Goal: Task Accomplishment & Management: Use online tool/utility

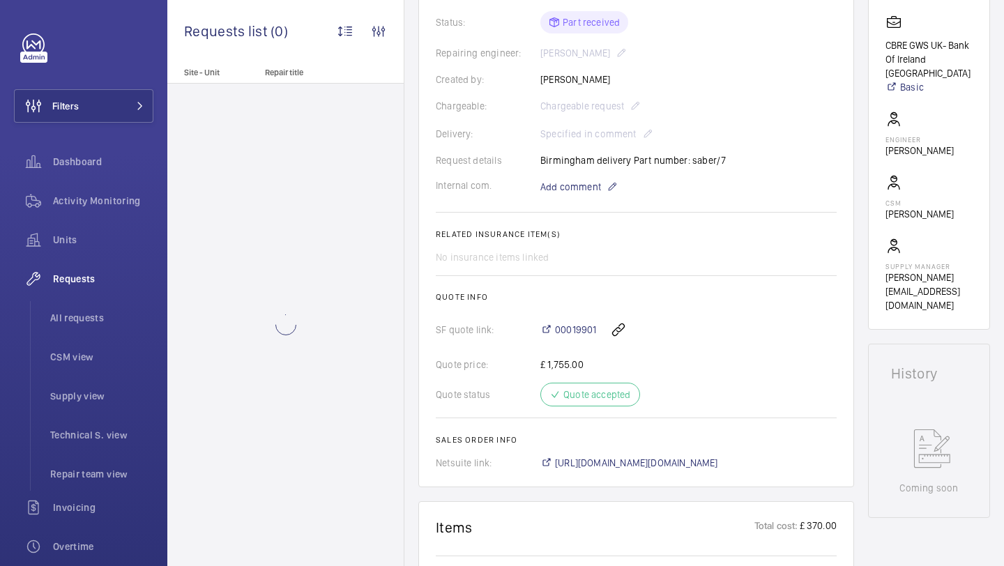
scroll to position [333, 0]
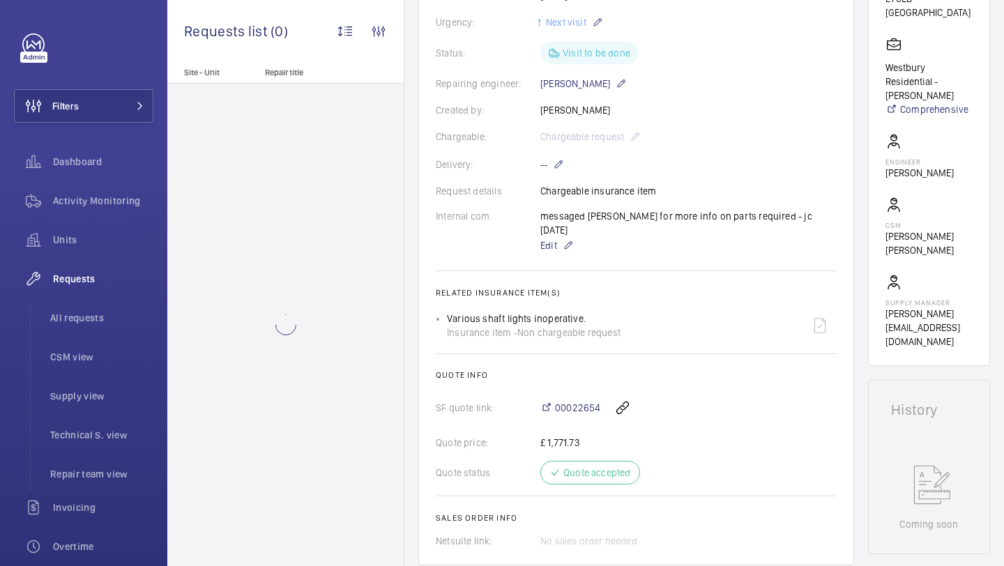
scroll to position [294, 0]
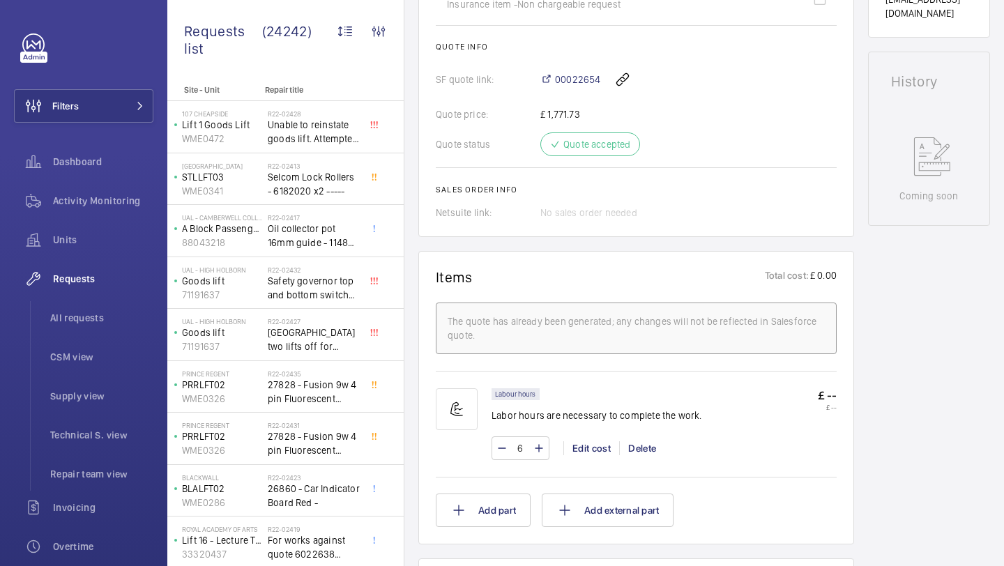
scroll to position [1087, 0]
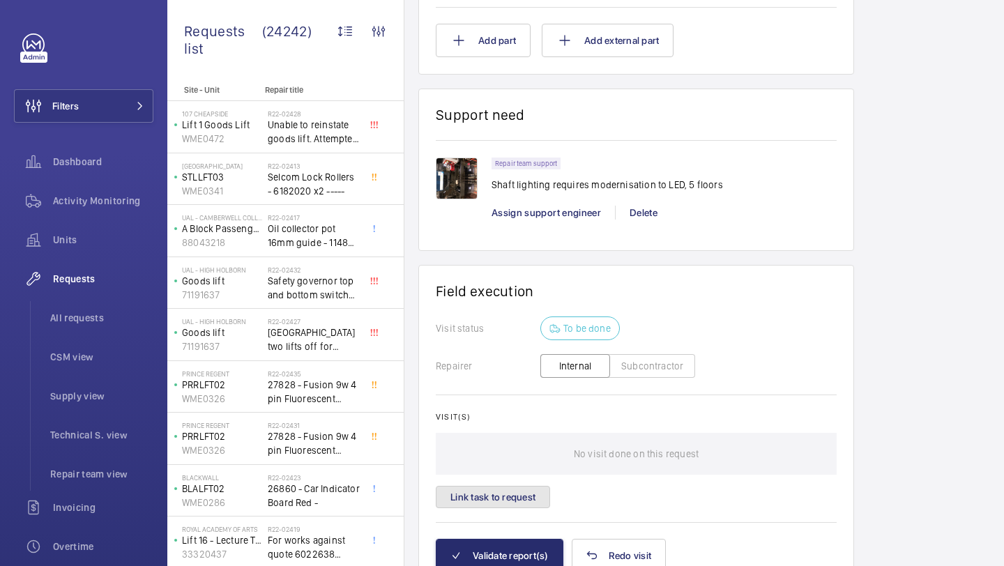
click at [503, 503] on button "Link task to request" at bounding box center [493, 497] width 114 height 22
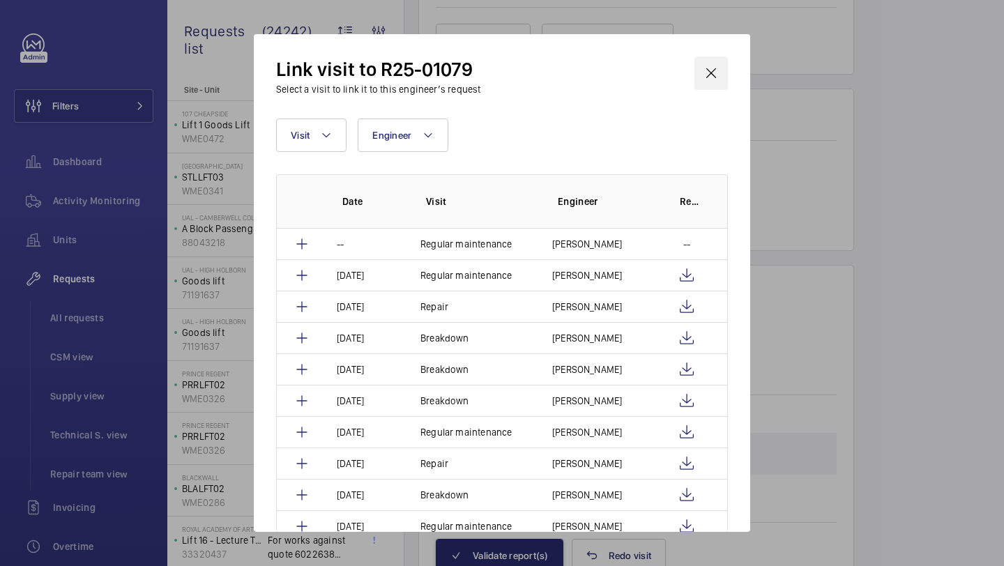
click at [710, 67] on wm-front-icon-button at bounding box center [710, 72] width 33 height 33
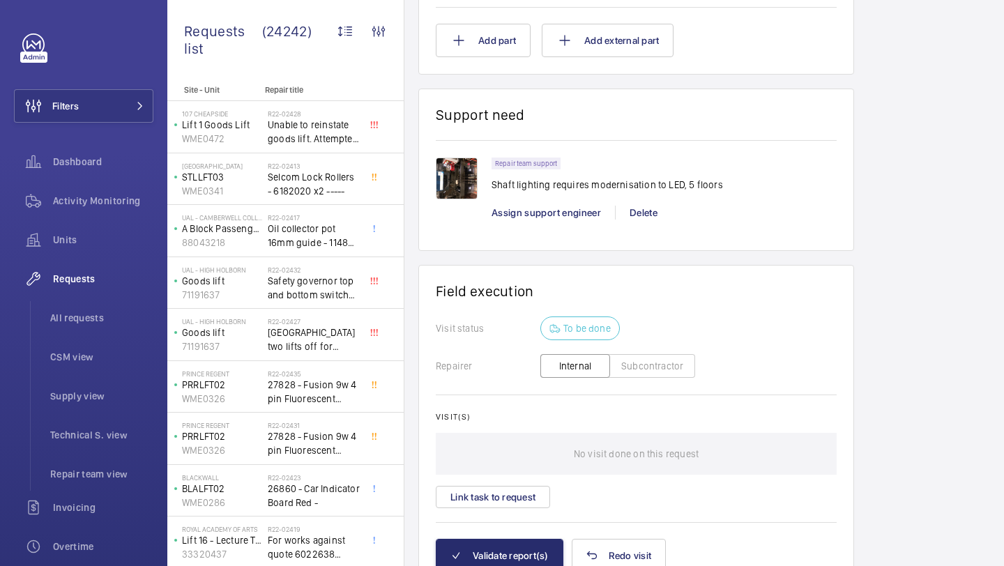
click at [466, 176] on img at bounding box center [457, 179] width 42 height 42
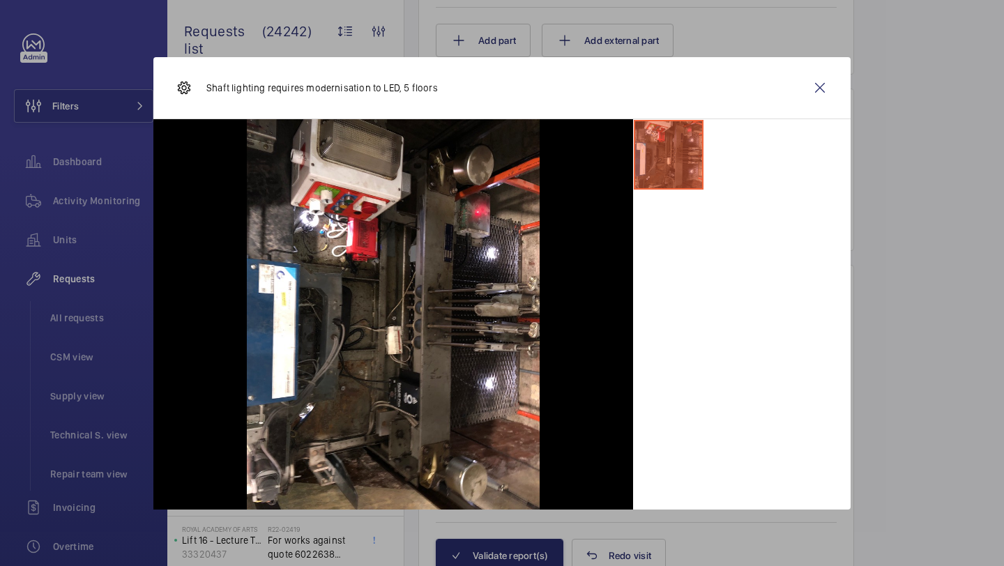
click at [673, 150] on li at bounding box center [669, 155] width 70 height 70
click at [826, 96] on wm-front-icon-button at bounding box center [819, 87] width 33 height 33
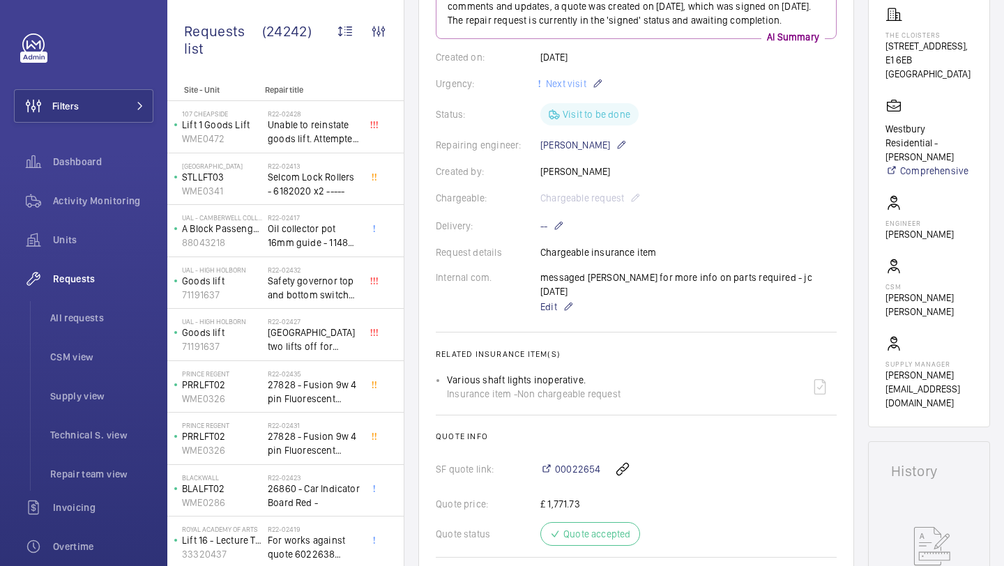
scroll to position [227, 0]
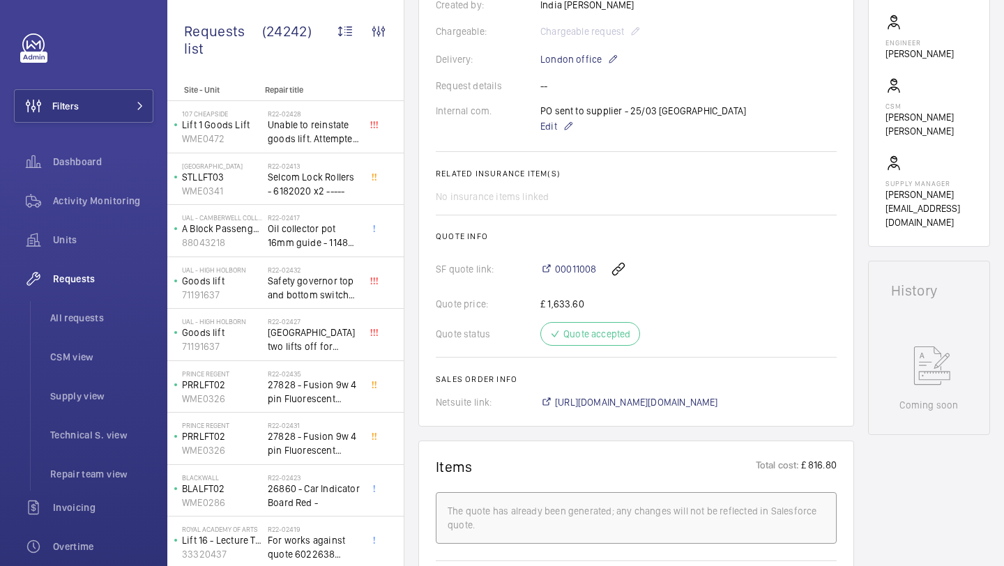
scroll to position [643, 0]
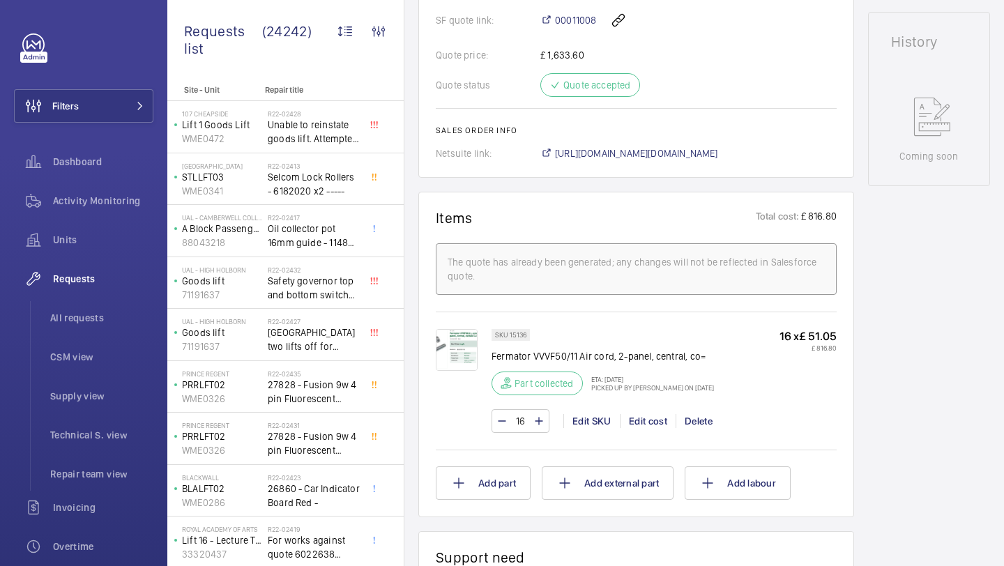
click at [464, 354] on img at bounding box center [457, 350] width 42 height 42
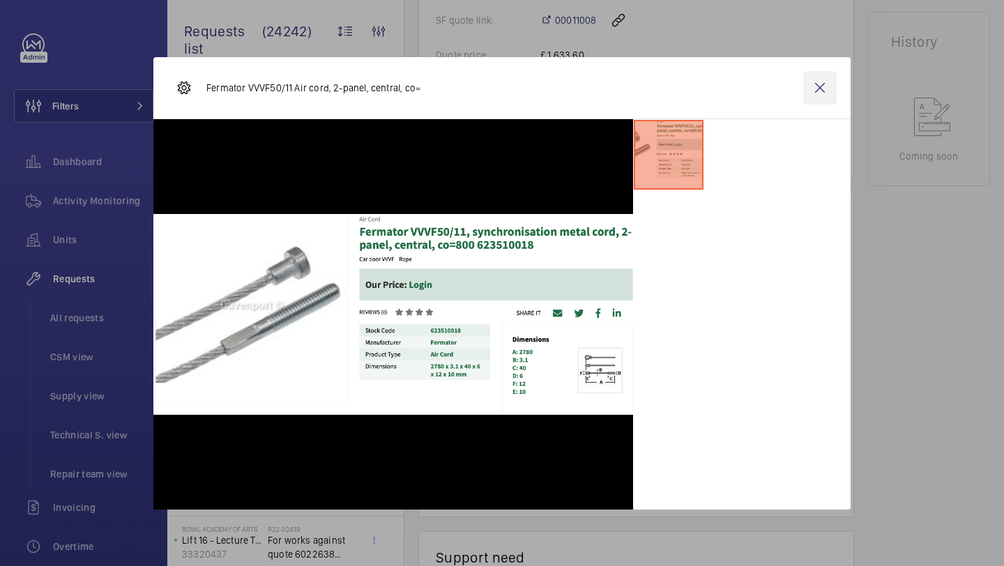
click at [815, 89] on wm-front-icon-button at bounding box center [819, 87] width 33 height 33
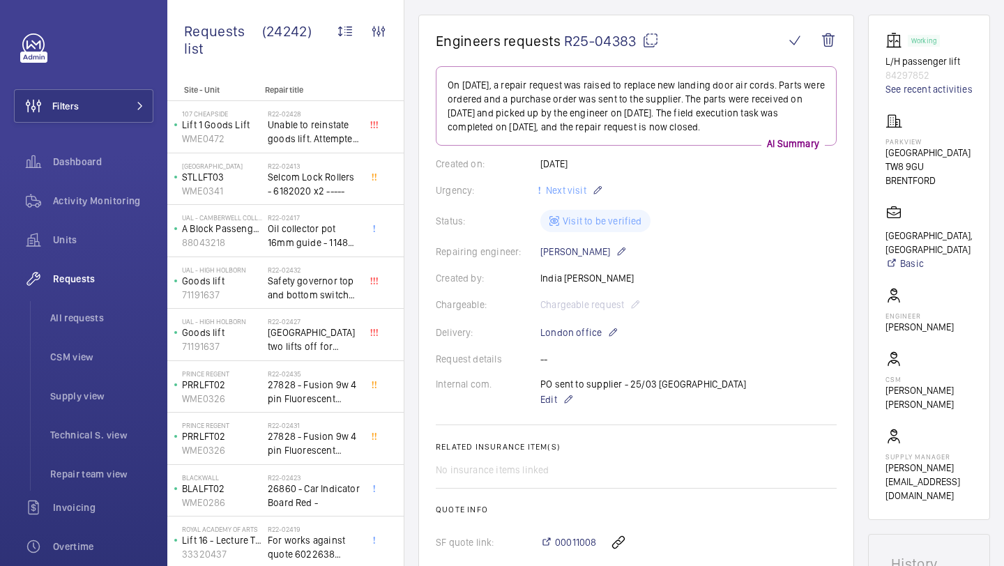
scroll to position [26, 0]
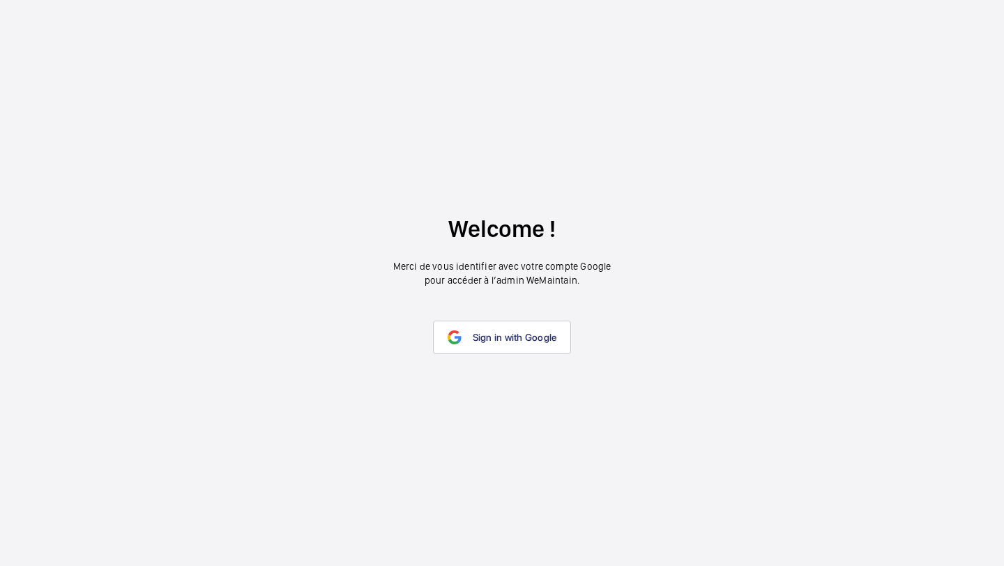
click at [507, 332] on span "Sign in with Google" at bounding box center [515, 337] width 84 height 11
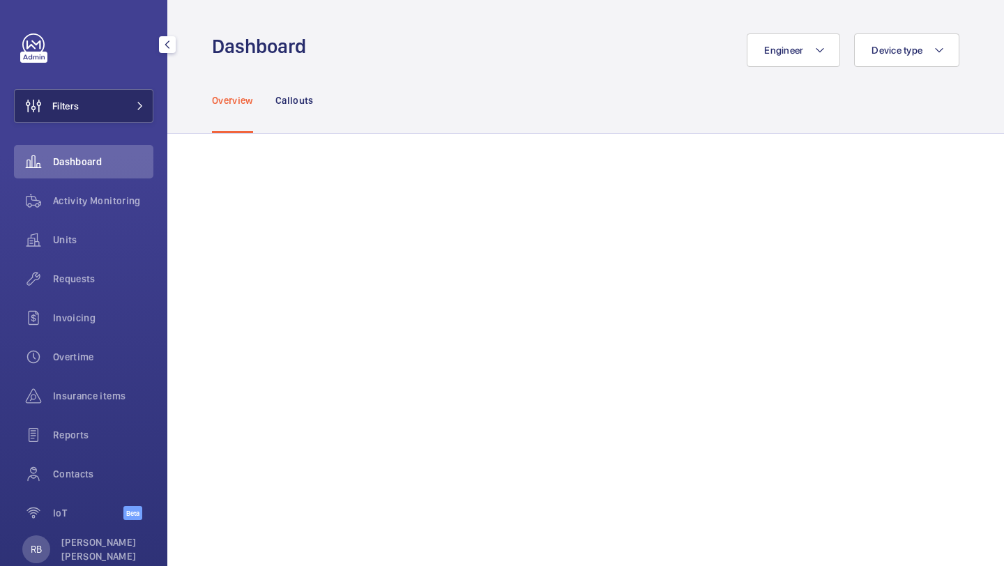
click at [109, 109] on button "Filters" at bounding box center [83, 105] width 139 height 33
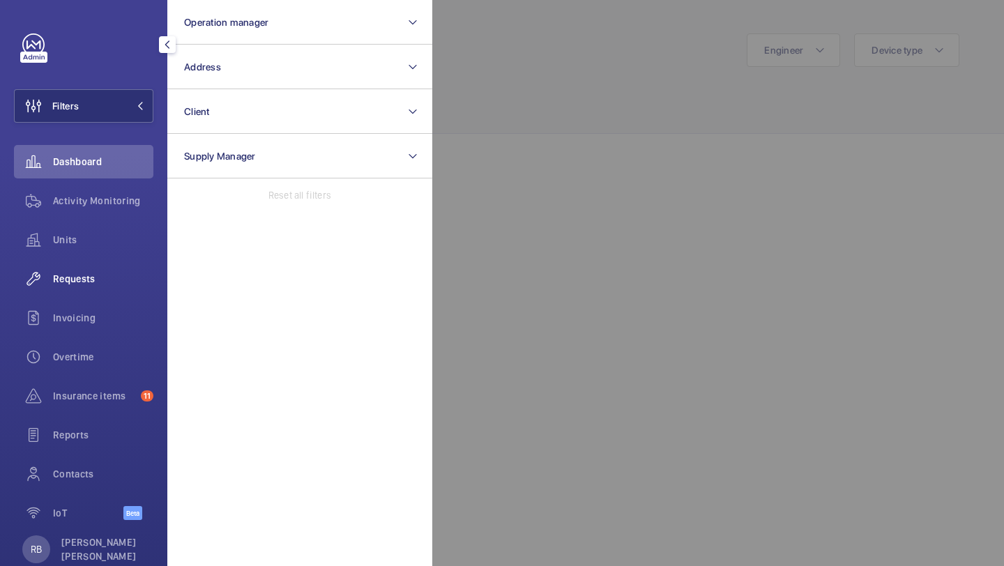
click at [89, 274] on span "Requests" at bounding box center [103, 279] width 100 height 14
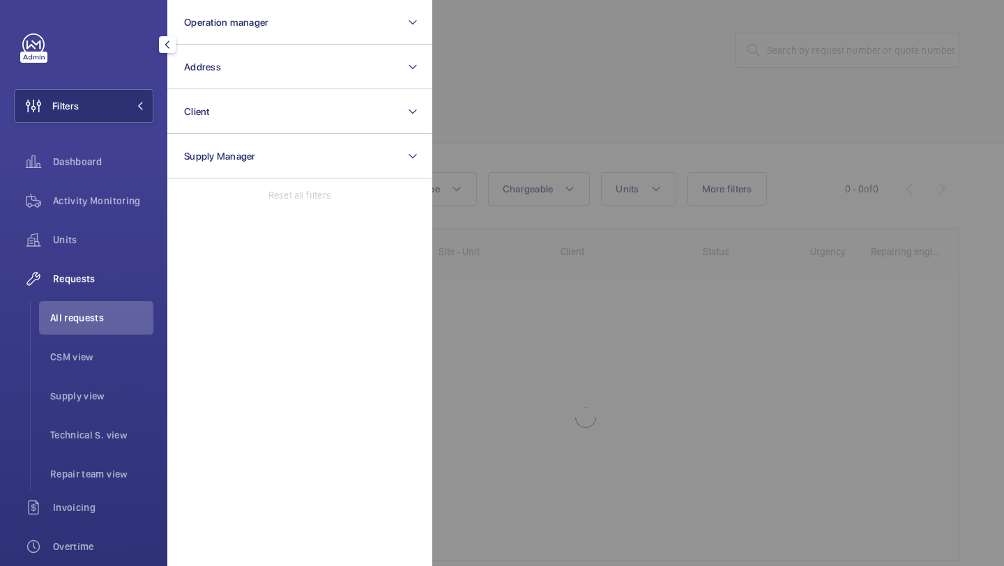
click at [591, 100] on div at bounding box center [934, 283] width 1004 height 566
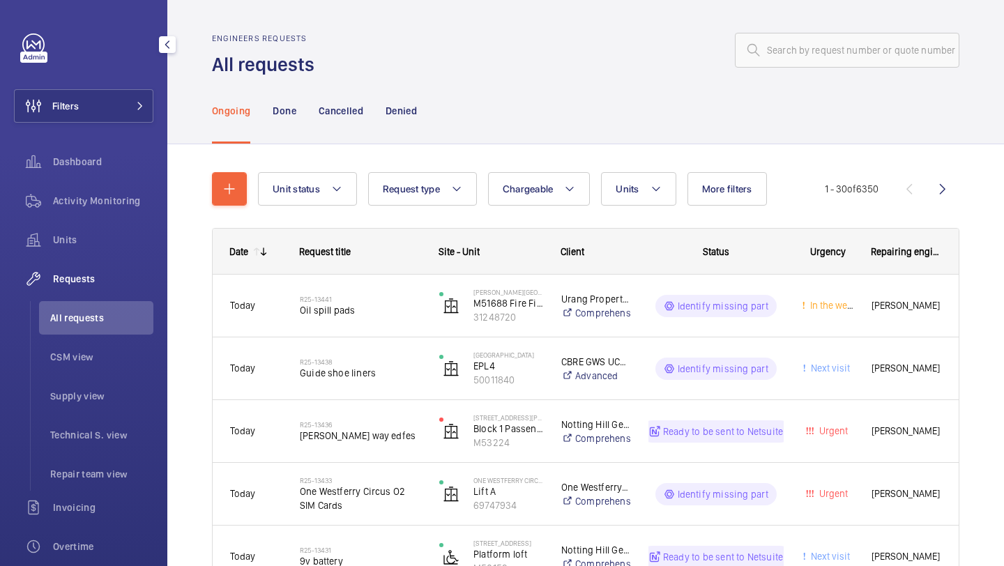
click at [128, 467] on span "Repair team view" at bounding box center [101, 474] width 103 height 14
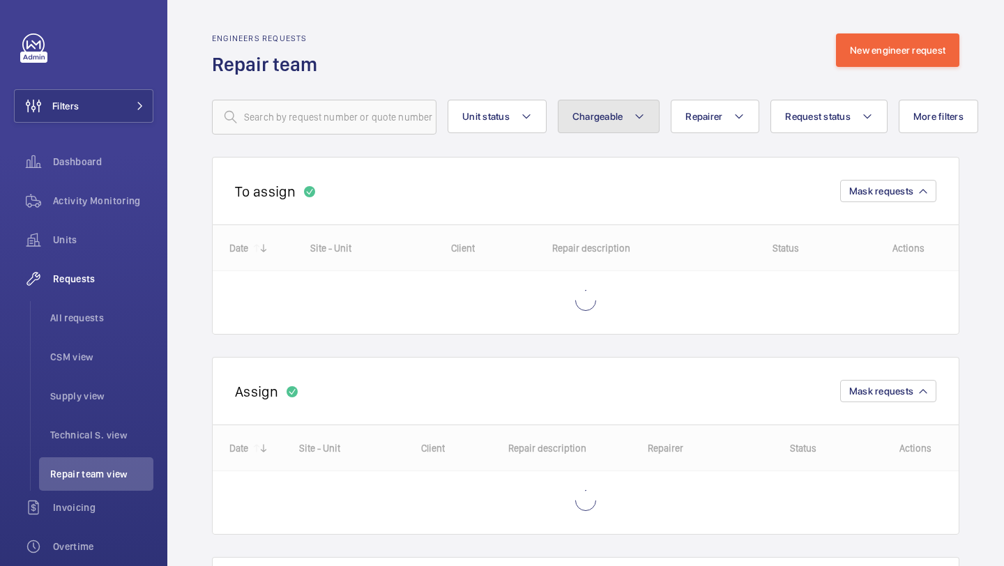
click at [606, 132] on button "Chargeable" at bounding box center [609, 116] width 102 height 33
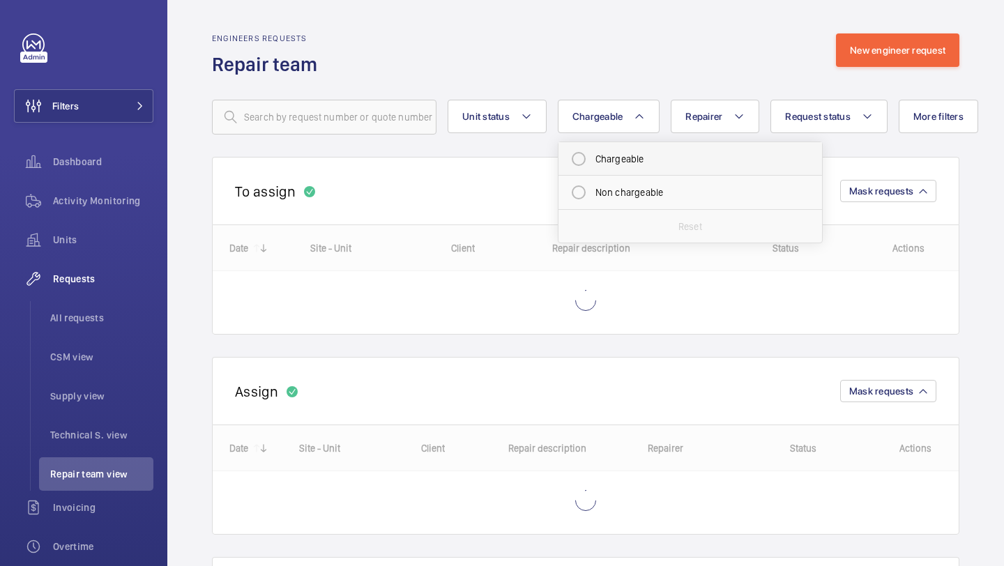
click at [604, 159] on mat-radio-button "Chargeable" at bounding box center [690, 159] width 251 height 28
radio input "true"
click at [844, 112] on span "Request status" at bounding box center [835, 116] width 66 height 11
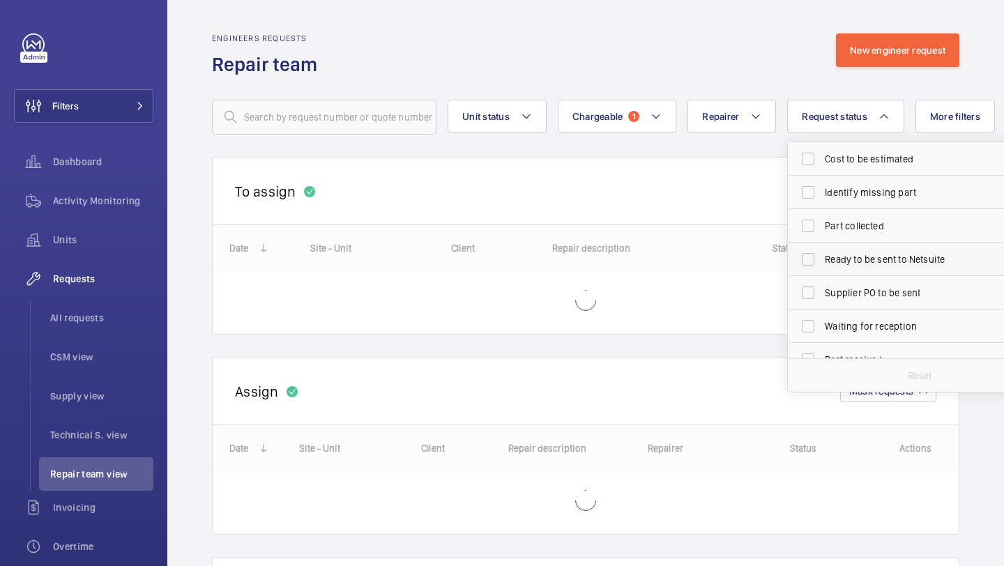
scroll to position [25, 0]
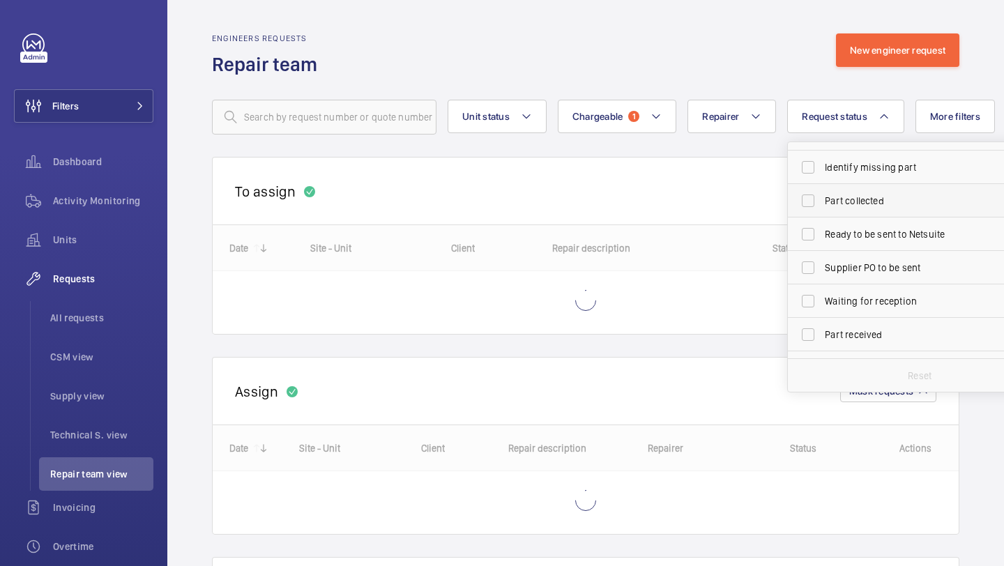
click at [848, 213] on label "Part collected" at bounding box center [909, 200] width 243 height 33
click at [822, 213] on input "Part collected" at bounding box center [808, 201] width 28 height 28
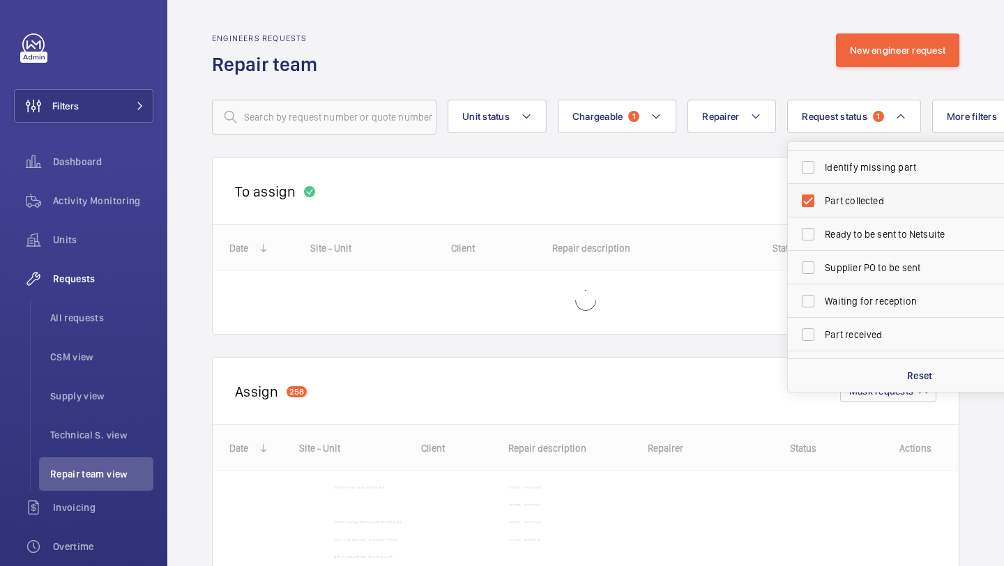
click at [848, 213] on label "Part collected" at bounding box center [909, 200] width 243 height 33
click at [822, 213] on input "Part collected" at bounding box center [808, 201] width 28 height 28
checkbox input "false"
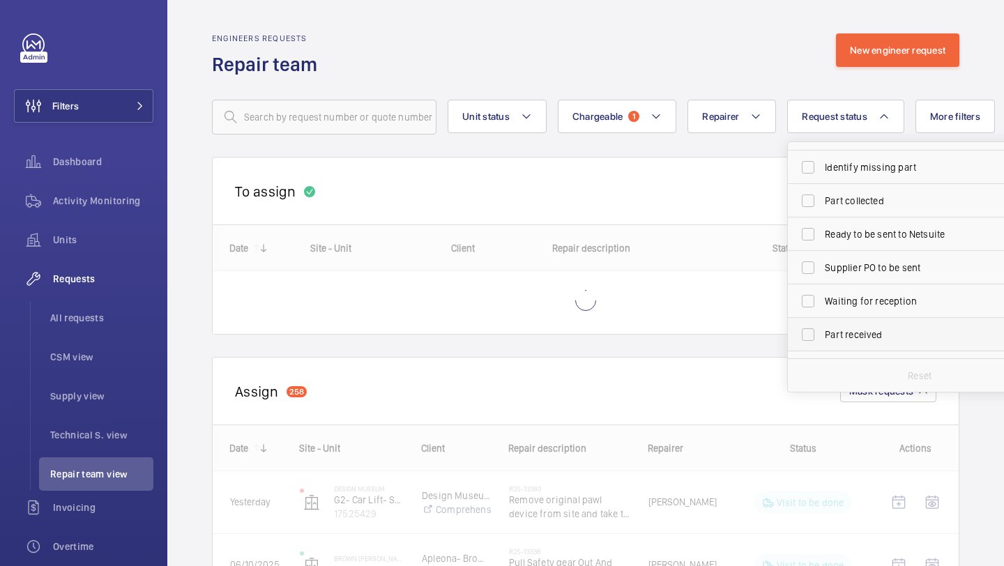
click at [848, 335] on span "Part received" at bounding box center [921, 335] width 192 height 14
click at [822, 335] on input "Part received" at bounding box center [808, 335] width 28 height 28
checkbox input "true"
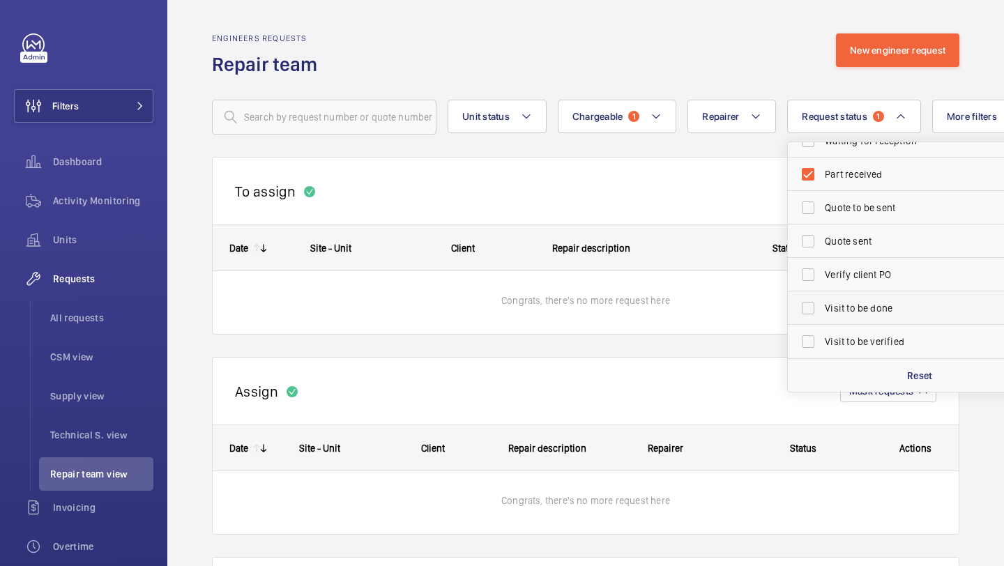
click at [844, 313] on span "Visit to be done" at bounding box center [921, 308] width 192 height 14
click at [822, 313] on input "Visit to be done" at bounding box center [808, 308] width 28 height 28
checkbox input "true"
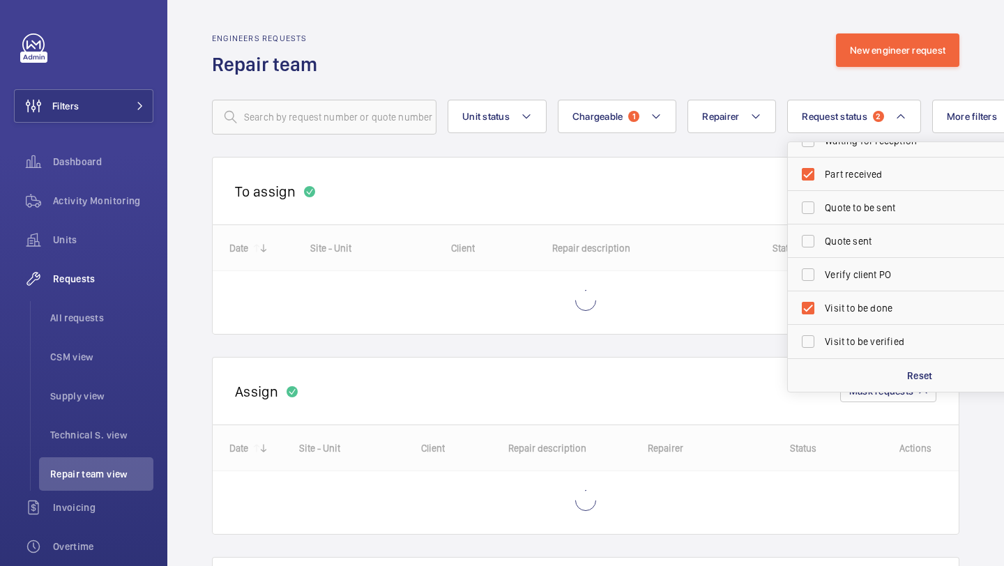
click at [659, 165] on div "To assign Mask requests" at bounding box center [585, 191] width 747 height 68
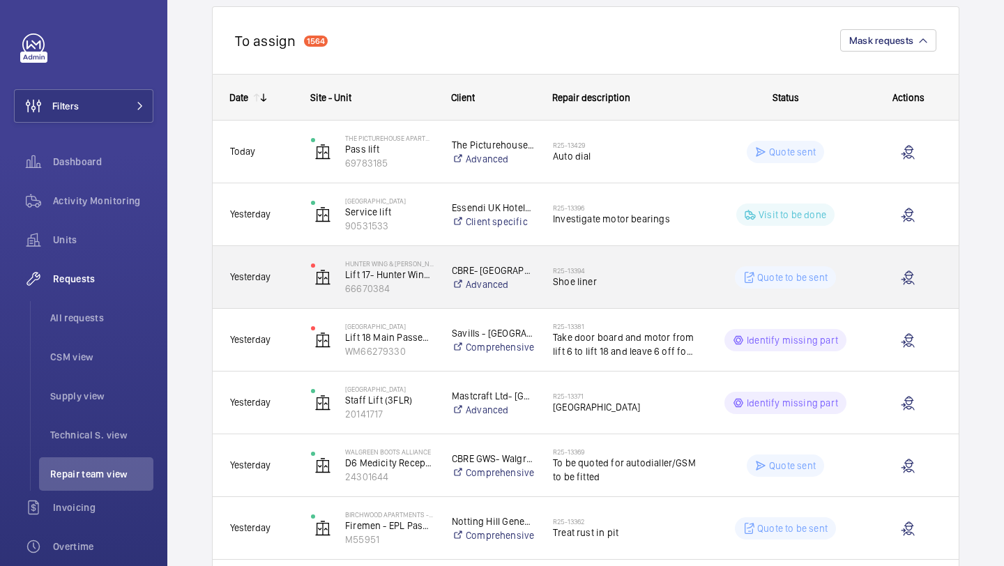
scroll to position [152, 0]
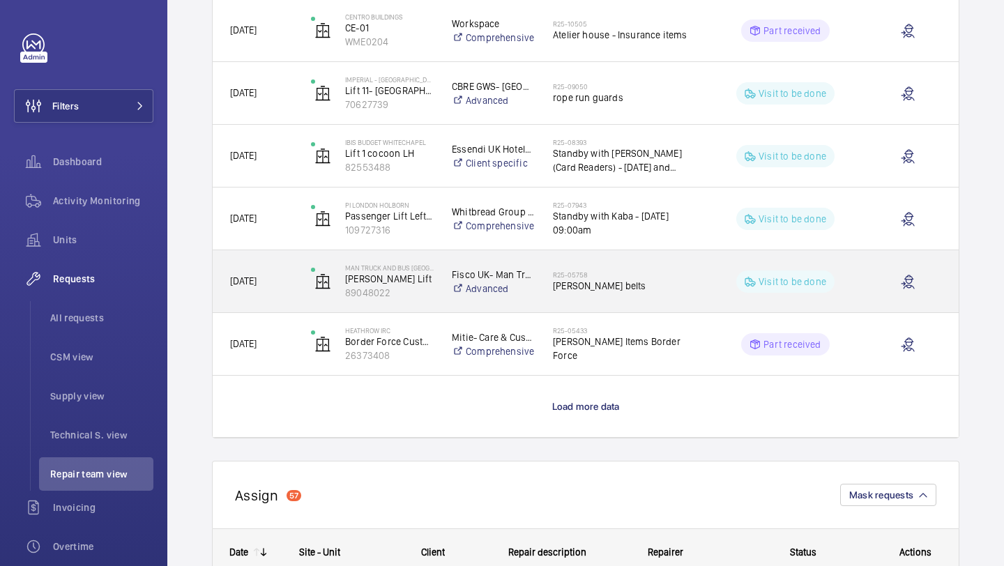
scroll to position [1154, 0]
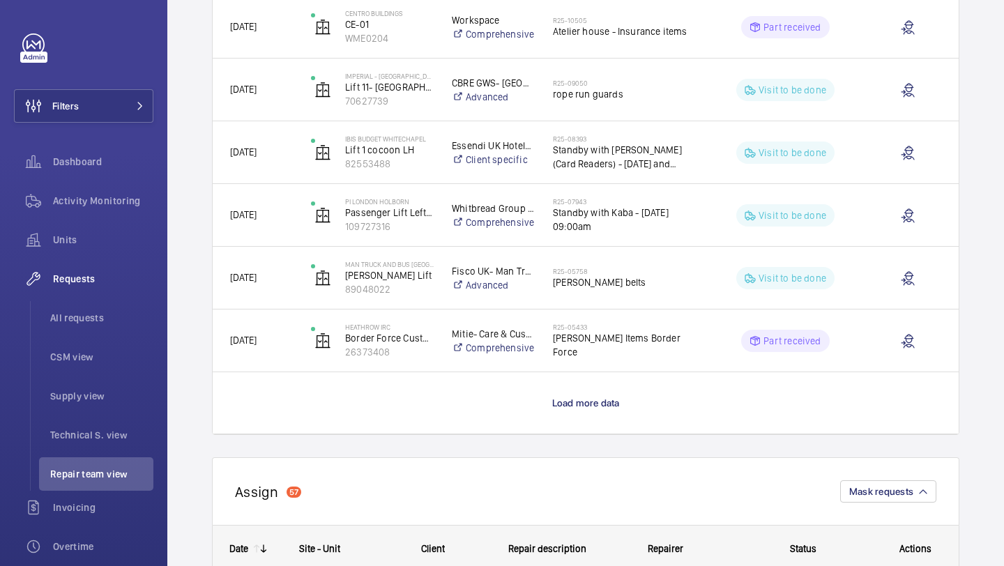
click at [598, 393] on wm-front-load-more-cell "Load more data" at bounding box center [586, 402] width 746 height 61
click at [598, 403] on span "Load more data" at bounding box center [586, 402] width 68 height 11
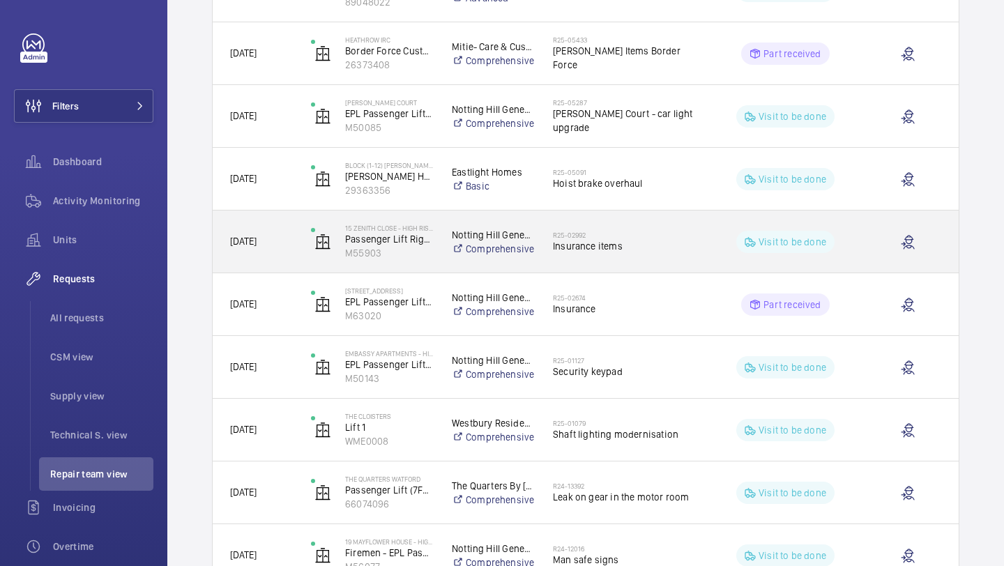
scroll to position [1504, 0]
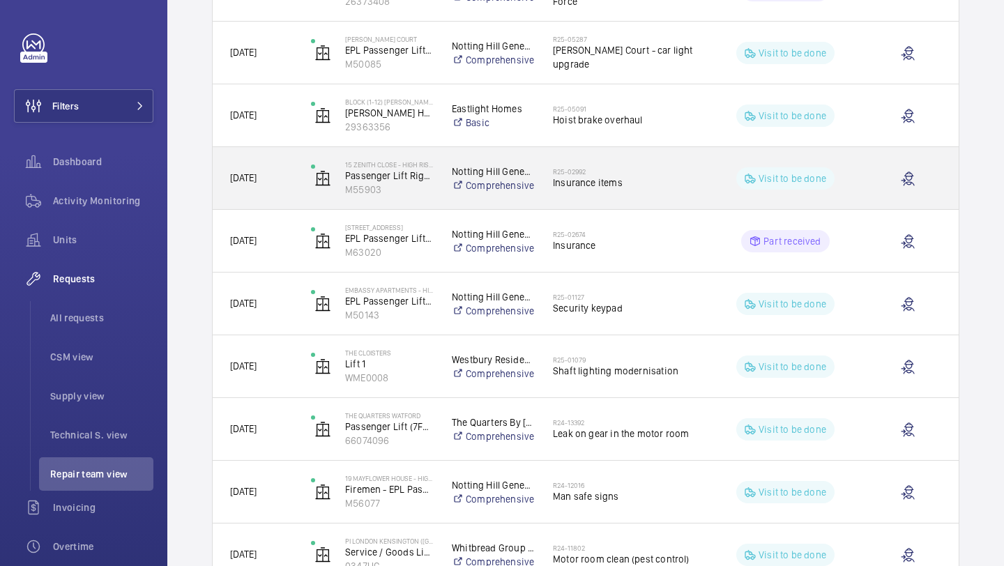
click at [601, 188] on span "Insurance items" at bounding box center [624, 183] width 143 height 14
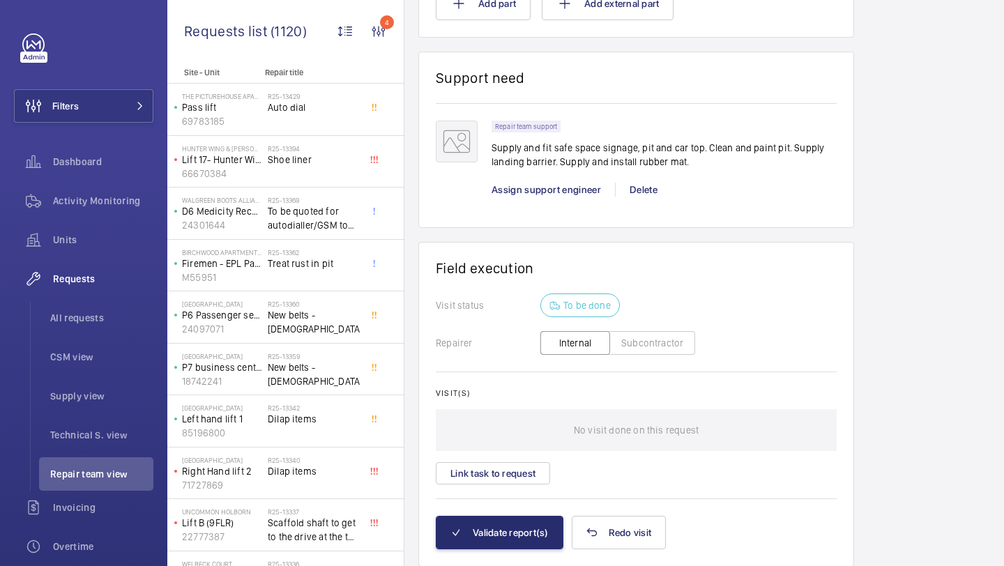
scroll to position [1854, 0]
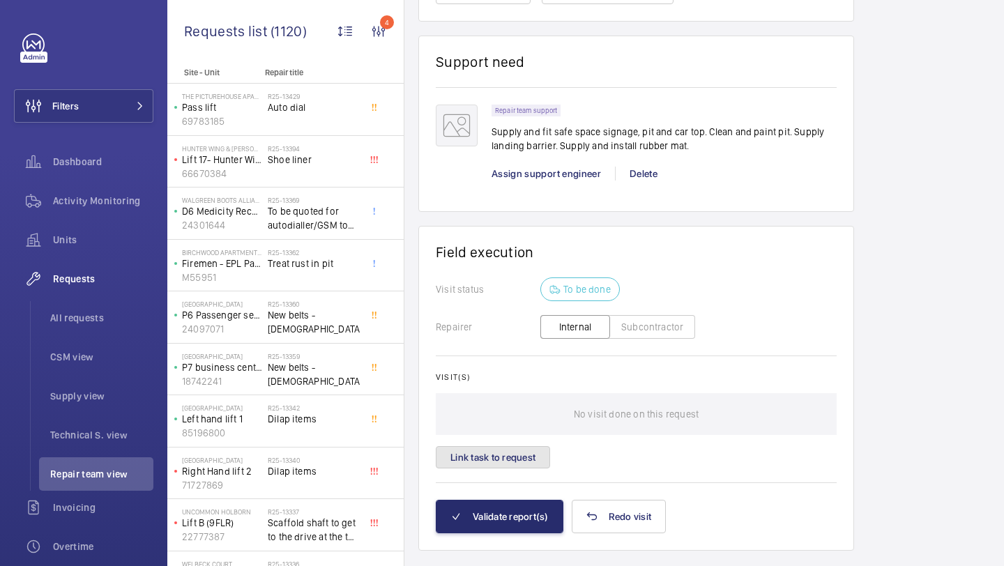
click at [506, 468] on button "Link task to request" at bounding box center [493, 457] width 114 height 22
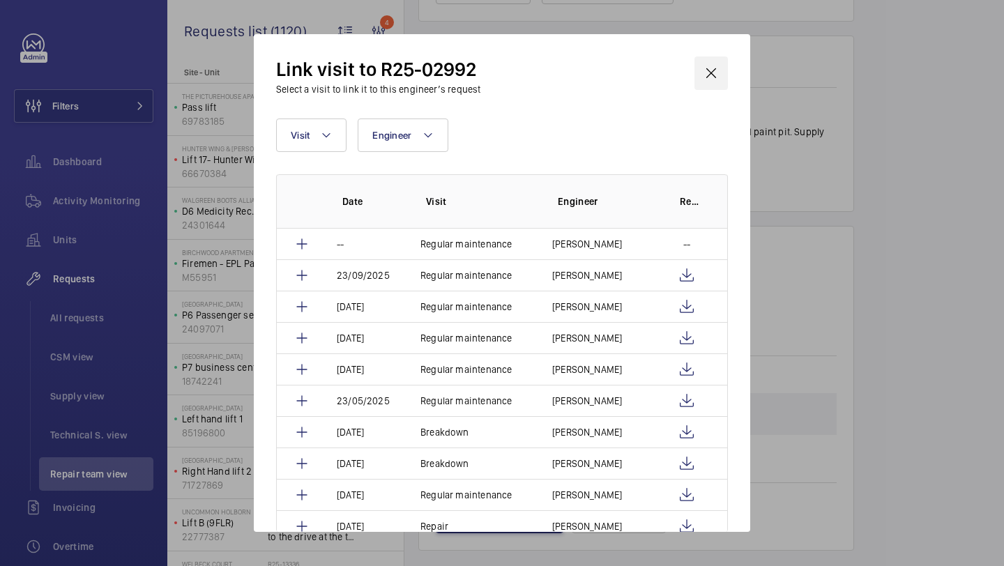
click at [715, 70] on wm-front-icon-button at bounding box center [710, 72] width 33 height 33
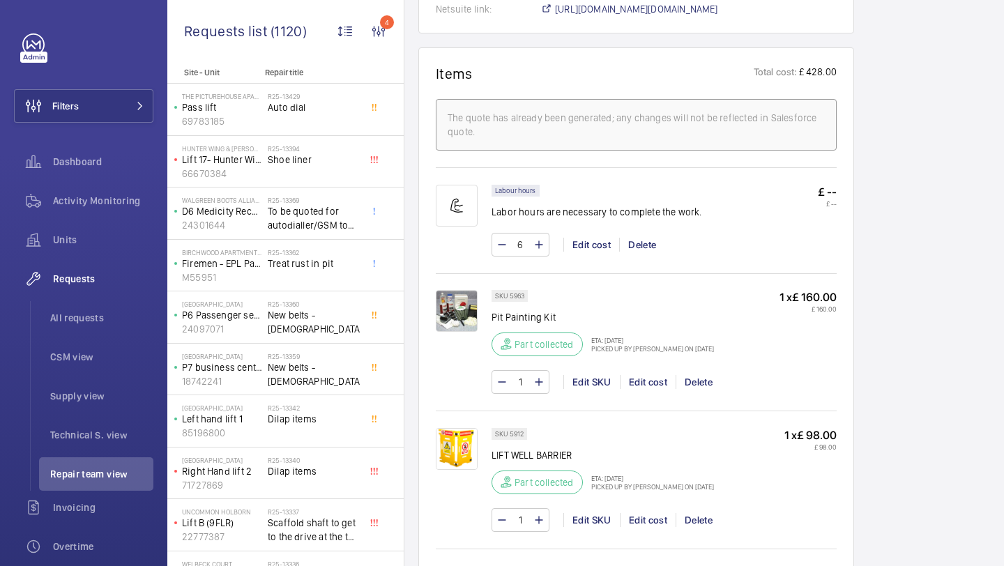
scroll to position [404, 0]
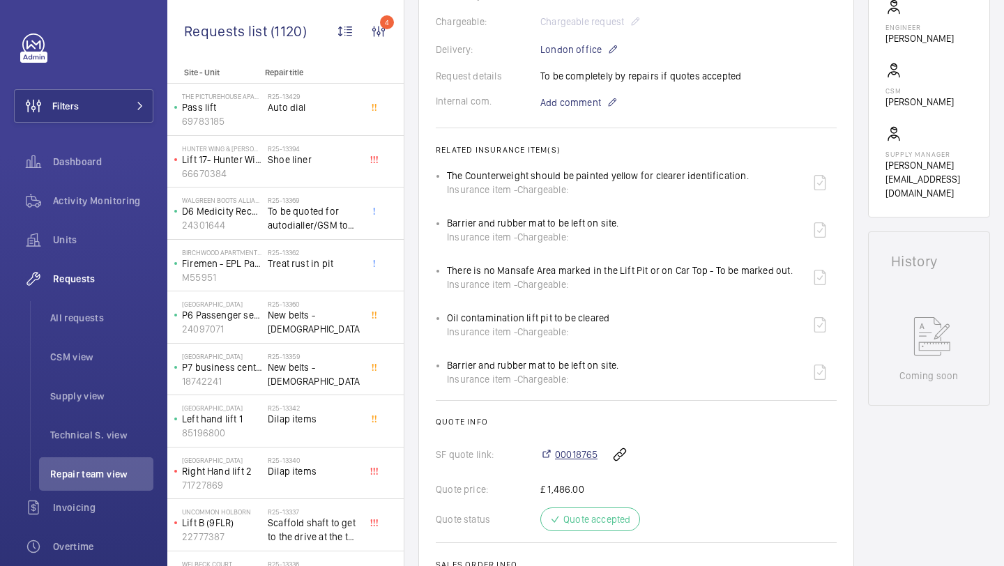
click at [565, 461] on span "00018765" at bounding box center [576, 455] width 43 height 14
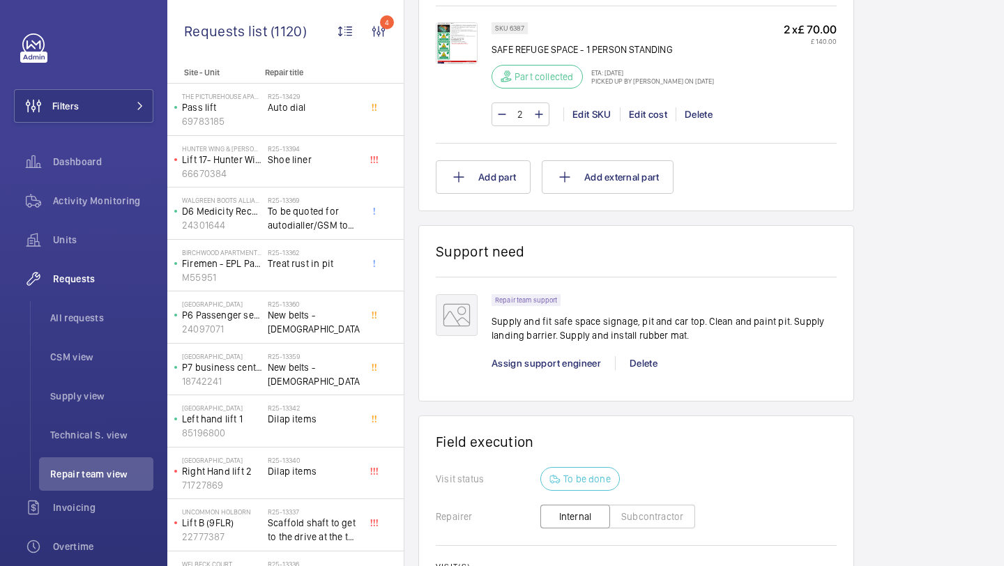
scroll to position [1817, 0]
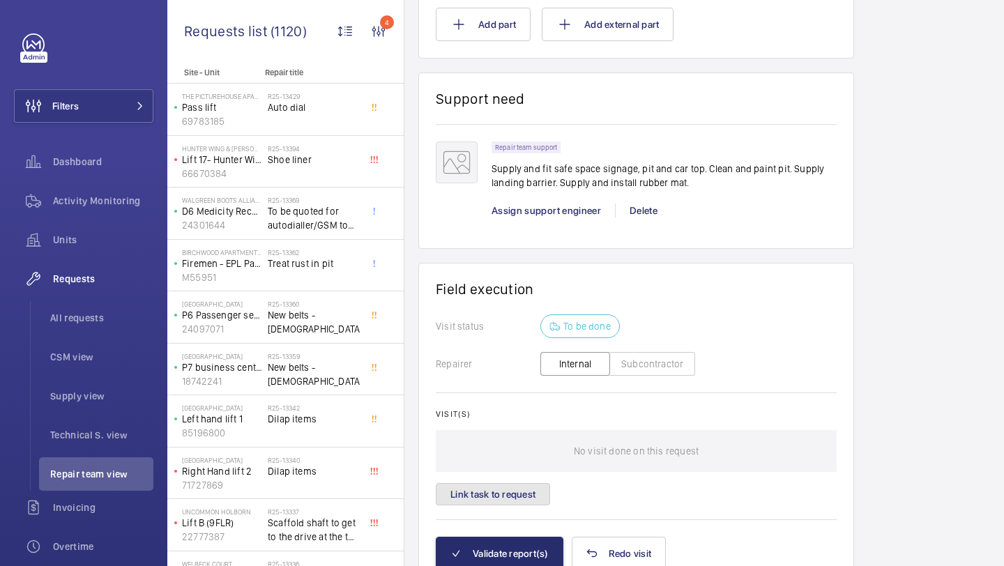
click at [476, 505] on button "Link task to request" at bounding box center [493, 494] width 114 height 22
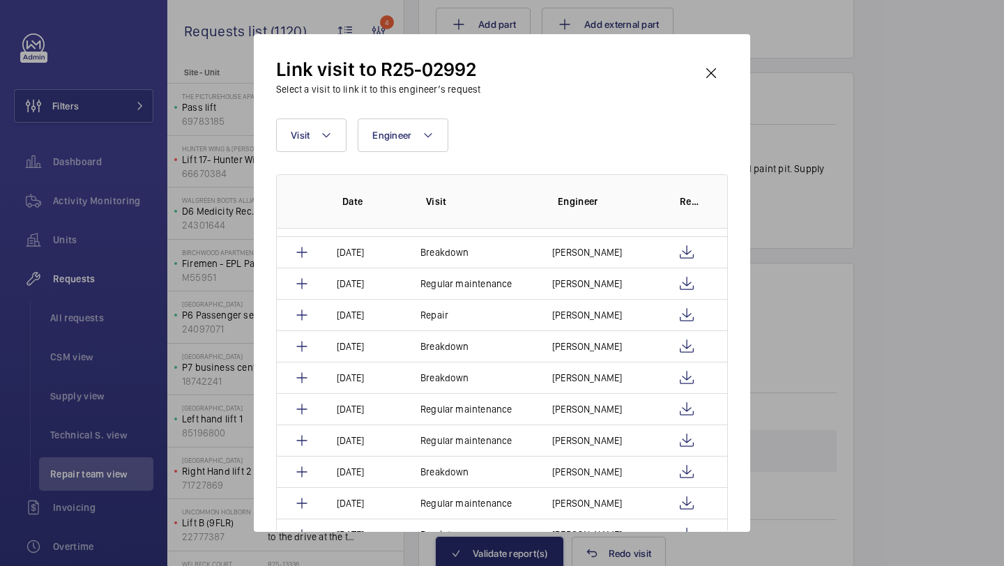
scroll to position [227, 0]
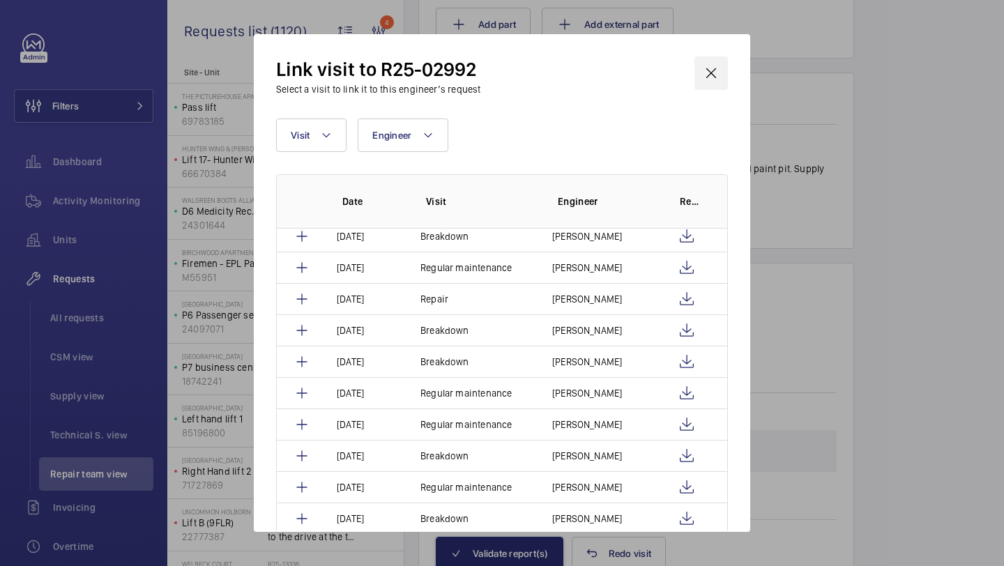
click at [703, 80] on wm-front-icon-button at bounding box center [710, 72] width 33 height 33
